Goal: Communication & Community: Answer question/provide support

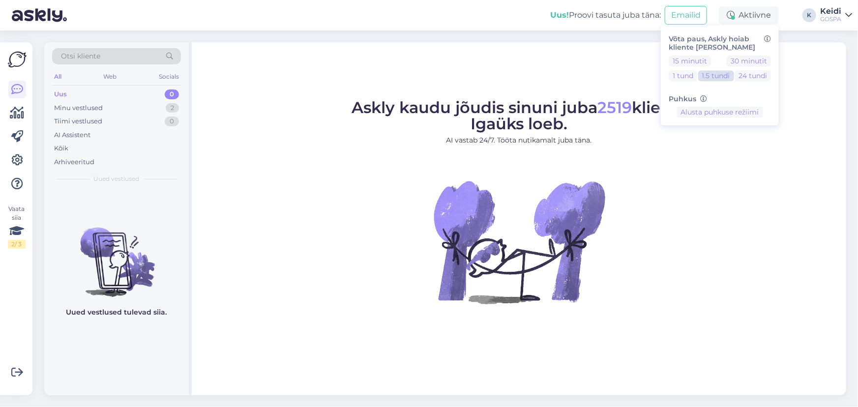
click at [719, 74] on button "1.5 tundi" at bounding box center [716, 75] width 36 height 11
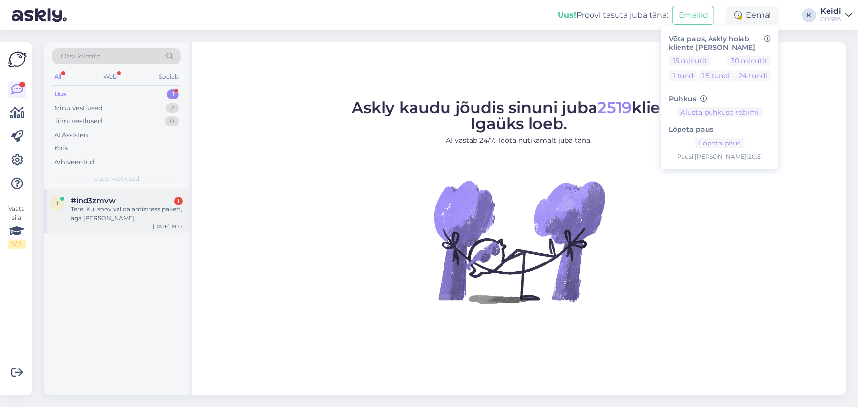
drag, startPoint x: 98, startPoint y: 207, endPoint x: 167, endPoint y: 264, distance: 89.7
click at [98, 208] on div "Tere! Kui soov valida antistress pakett, aga [PERSON_NAME] [PERSON_NAME] 12-aas…" at bounding box center [127, 214] width 112 height 18
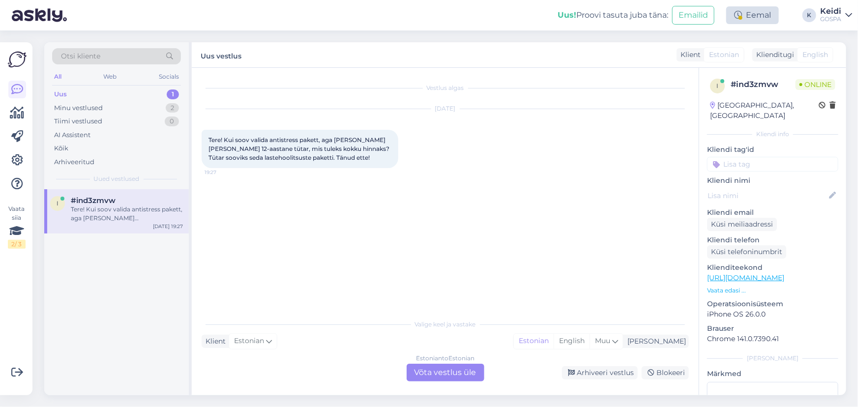
click at [765, 17] on div "Eemal" at bounding box center [752, 15] width 53 height 18
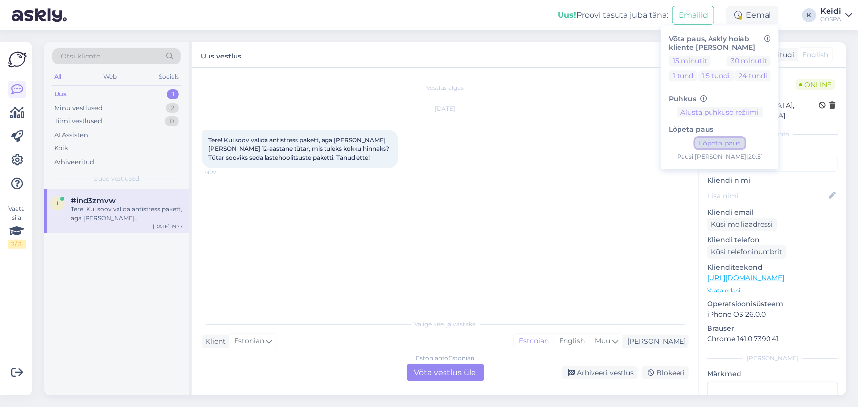
click at [715, 145] on button "Lõpeta paus" at bounding box center [720, 143] width 50 height 11
click at [448, 378] on div "Estonian to Estonian Võta vestlus üle" at bounding box center [445, 373] width 78 height 18
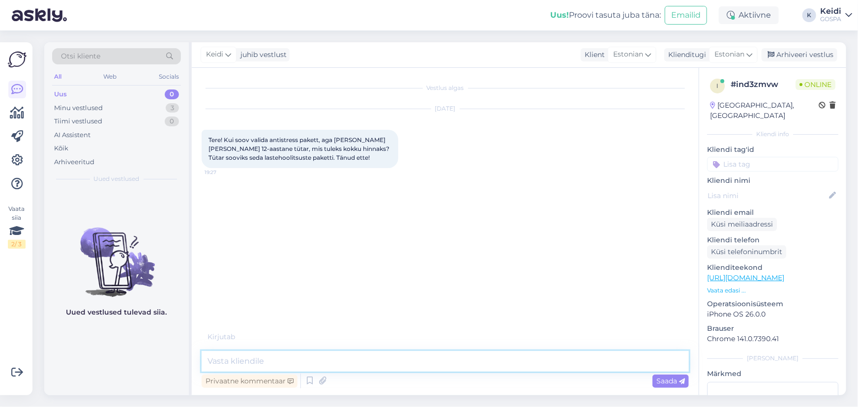
click at [303, 363] on textarea at bounding box center [445, 361] width 487 height 21
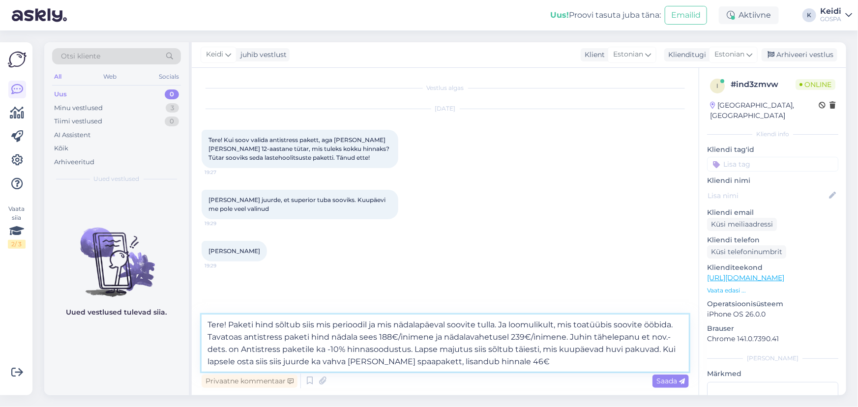
click at [208, 337] on textarea "Tere! Paketi hind sõltub siis mis perioodil ja mis nädalapäeval soovite tulla. …" at bounding box center [445, 343] width 487 height 57
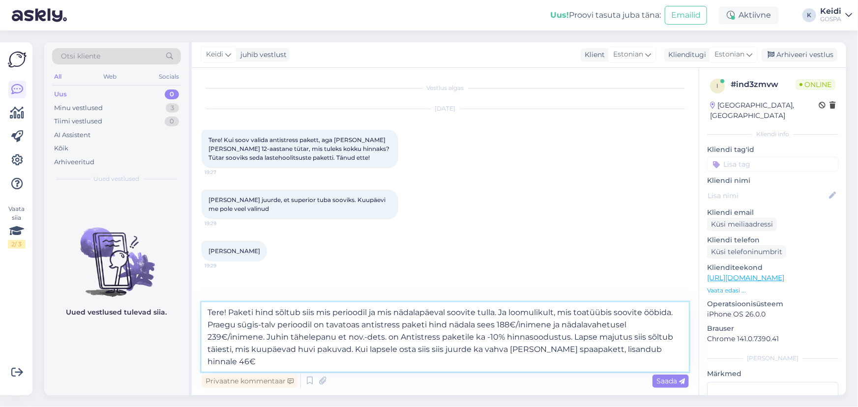
click at [231, 348] on textarea "Tere! Paketi hind sõltub siis mis perioodil ja mis nädalapäeval soovite tulla. …" at bounding box center [445, 336] width 487 height 69
click at [632, 338] on textarea "Tere! Paketi hind sõltub siis mis perioodil ja mis nädalapäeval soovite tulla. …" at bounding box center [445, 336] width 487 height 69
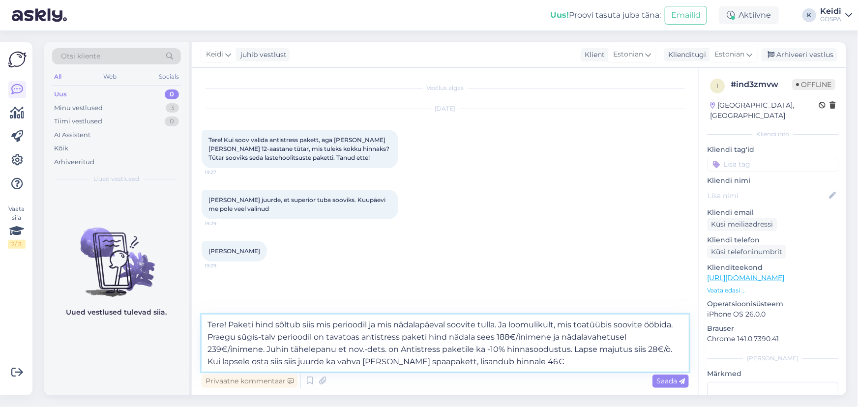
type textarea "Tere! Paketi hind sõltub siis mis perioodil ja mis nädalapäeval soovite tulla. …"
drag, startPoint x: 298, startPoint y: 361, endPoint x: 337, endPoint y: 398, distance: 53.5
click at [302, 366] on textarea "Tere! Paketi hind sõltub siis mis perioodil ja mis nädalapäeval soovite tulla. …" at bounding box center [445, 343] width 487 height 57
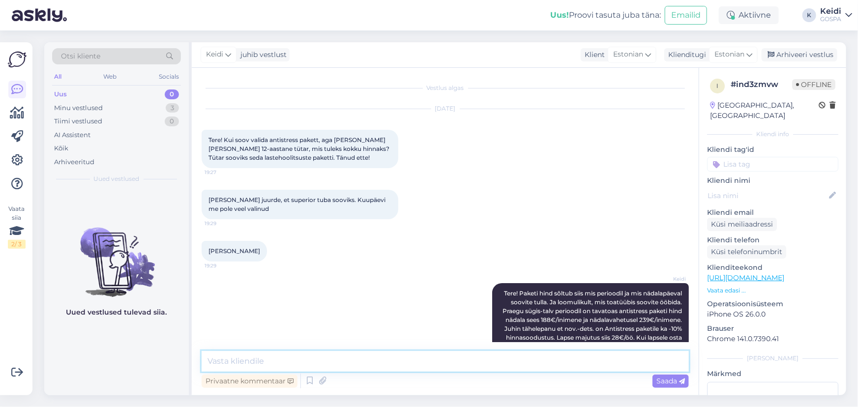
scroll to position [34, 0]
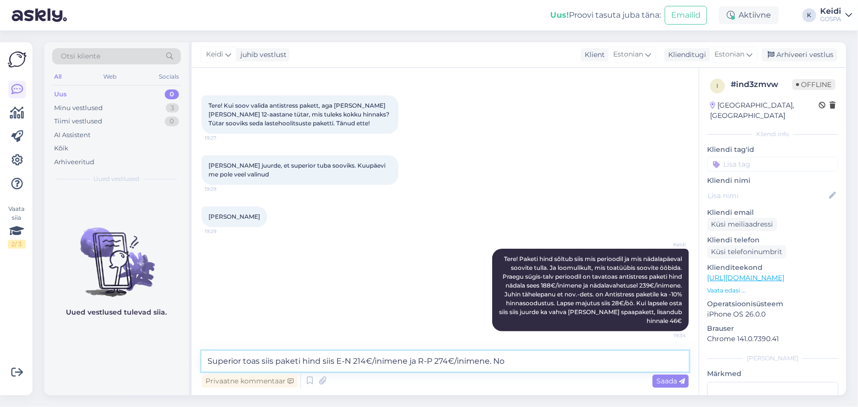
click at [276, 361] on textarea "Superior toas siis paketi hind siis E-N 214€/inimene ja R-P 274€/inimene. No" at bounding box center [445, 361] width 487 height 21
click at [593, 363] on textarea "Superior toas siis sügis-talv perioodil paketi hind siis E-N 214€/inimene ja R-…" at bounding box center [445, 361] width 487 height 21
type textarea "Superior toas siis sügis-talv perioodil paketi hind siis E-N 214€/inimene ja R-…"
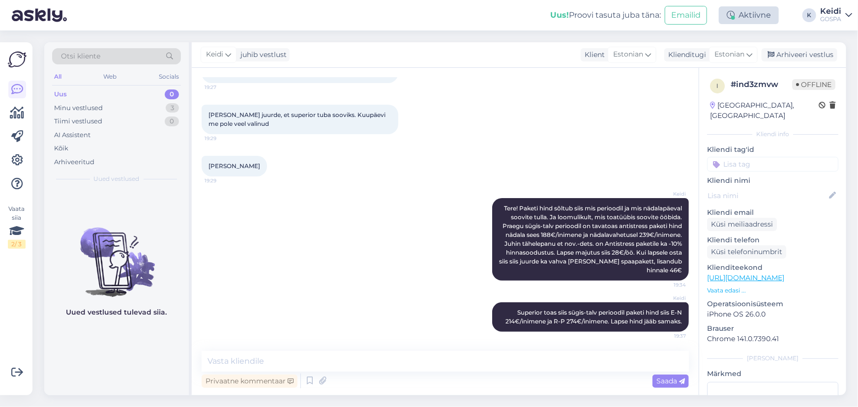
click at [747, 14] on div "Aktiivne" at bounding box center [749, 15] width 60 height 18
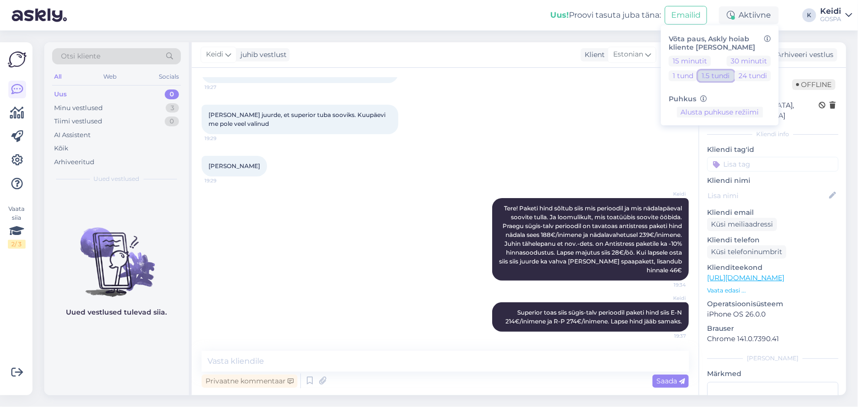
drag, startPoint x: 707, startPoint y: 71, endPoint x: 718, endPoint y: 98, distance: 28.7
click at [707, 72] on button "1.5 tundi" at bounding box center [716, 75] width 36 height 11
